Goal: Information Seeking & Learning: Learn about a topic

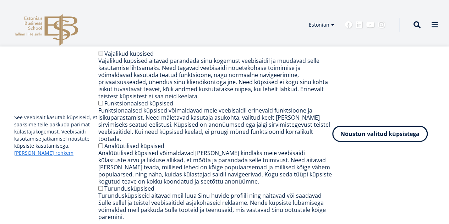
click at [386, 142] on button "Nõustun valitud küpsistega" at bounding box center [380, 134] width 96 height 16
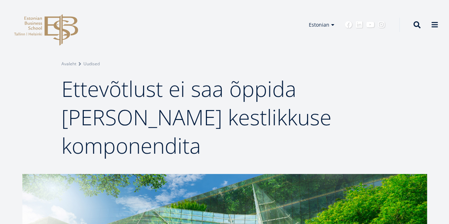
click at [436, 25] on span at bounding box center [434, 24] width 7 height 7
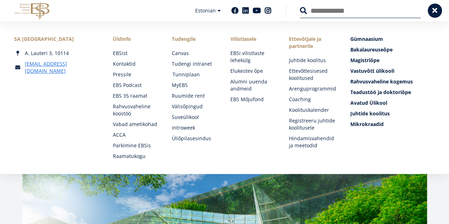
click at [187, 75] on link "Tunniplaan" at bounding box center [194, 74] width 44 height 7
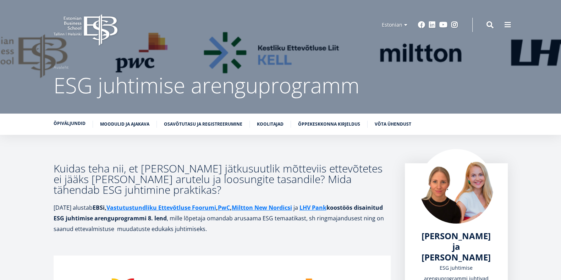
click at [72, 125] on link "Õpiväljundid" at bounding box center [70, 123] width 32 height 7
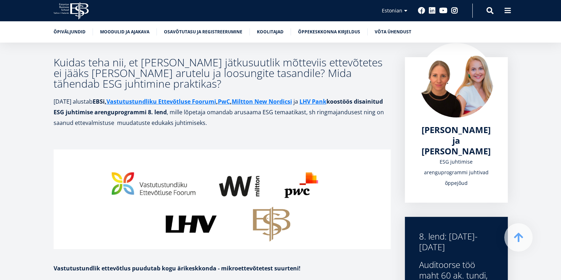
scroll to position [114, 0]
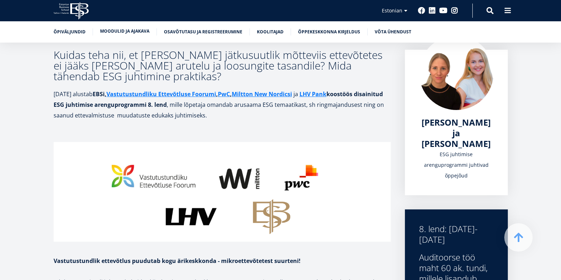
click at [127, 30] on link "Moodulid ja ajakava" at bounding box center [124, 31] width 49 height 7
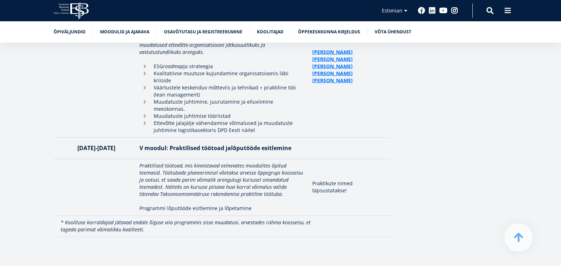
scroll to position [1648, 0]
